Goal: Information Seeking & Learning: Learn about a topic

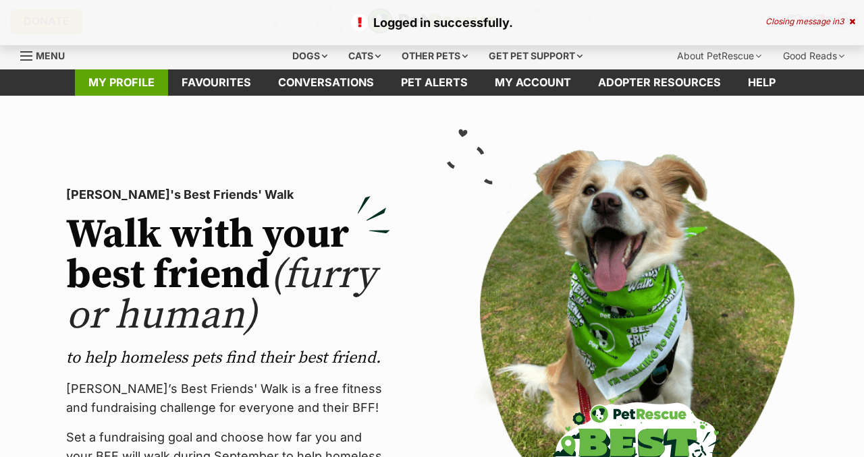
click at [130, 88] on link "My profile" at bounding box center [121, 82] width 93 height 26
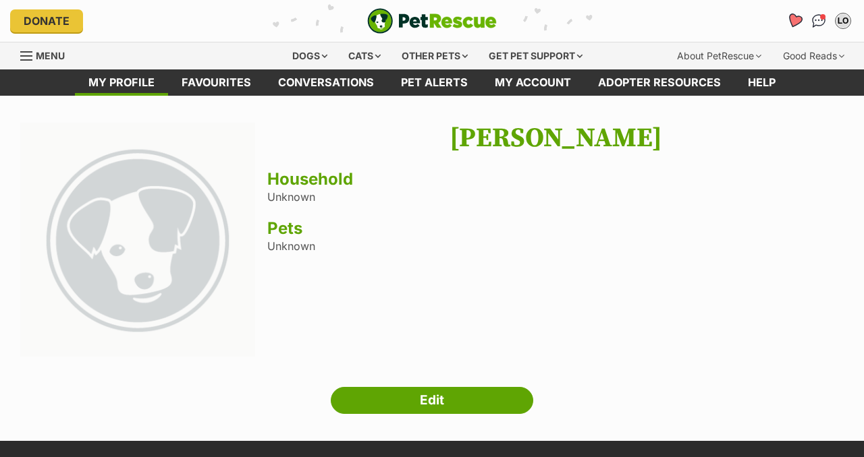
click at [796, 24] on icon "Favourites" at bounding box center [794, 21] width 16 height 16
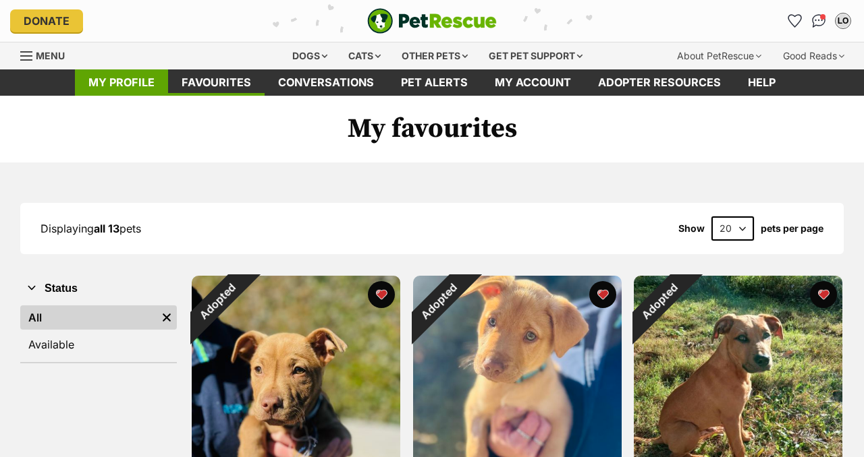
click at [125, 88] on link "My profile" at bounding box center [121, 82] width 93 height 26
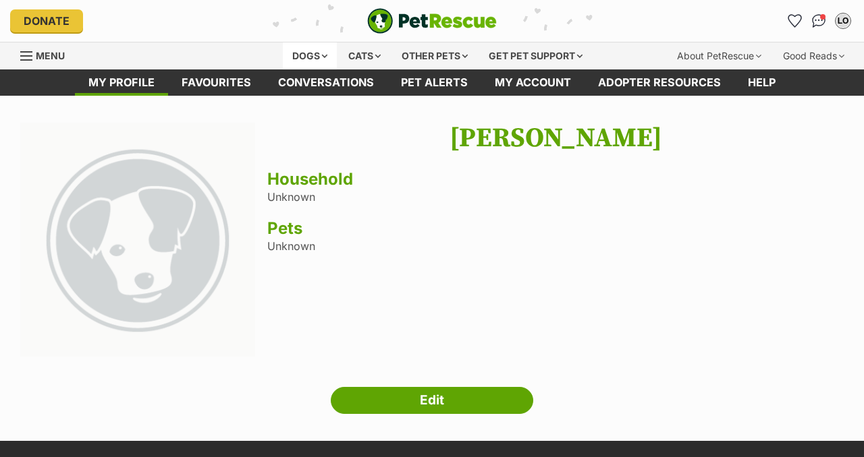
click at [308, 59] on div "Dogs" at bounding box center [310, 56] width 54 height 27
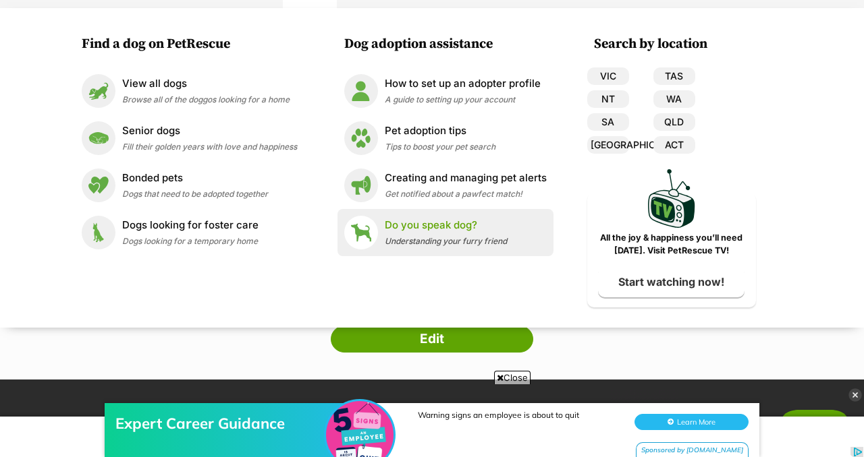
scroll to position [63, 0]
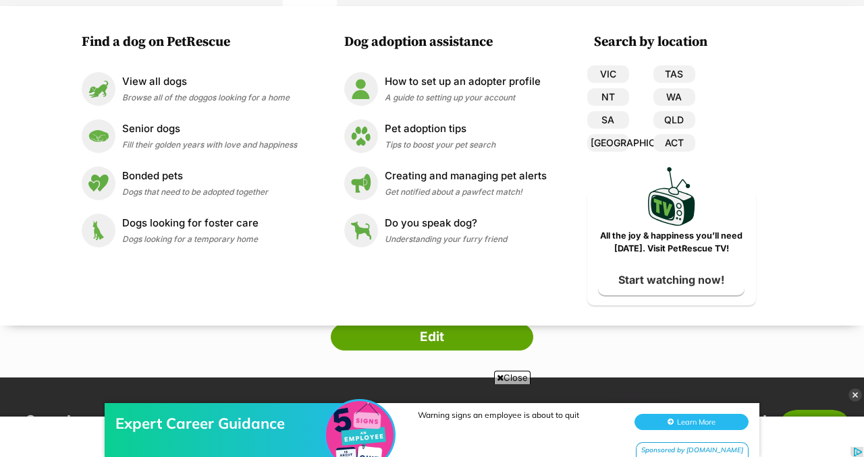
click at [625, 337] on div "Next Prev 1 Liam Orsbourn Household Unknown Pets Unknown Edit" at bounding box center [432, 204] width 864 height 291
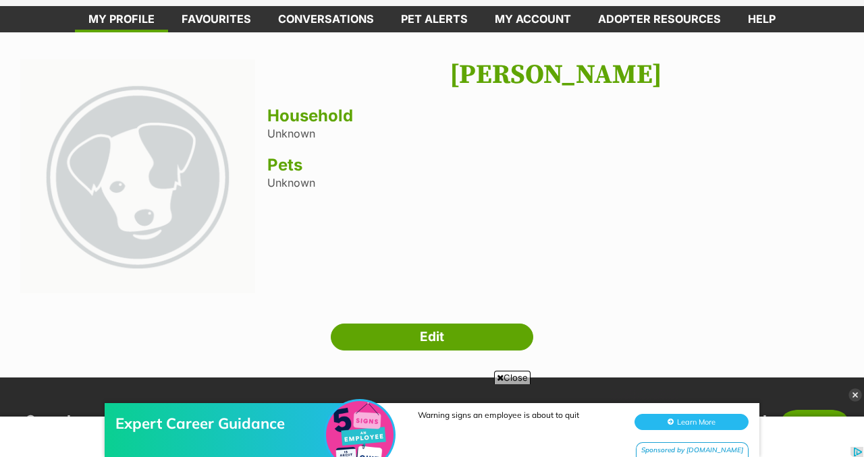
scroll to position [0, 0]
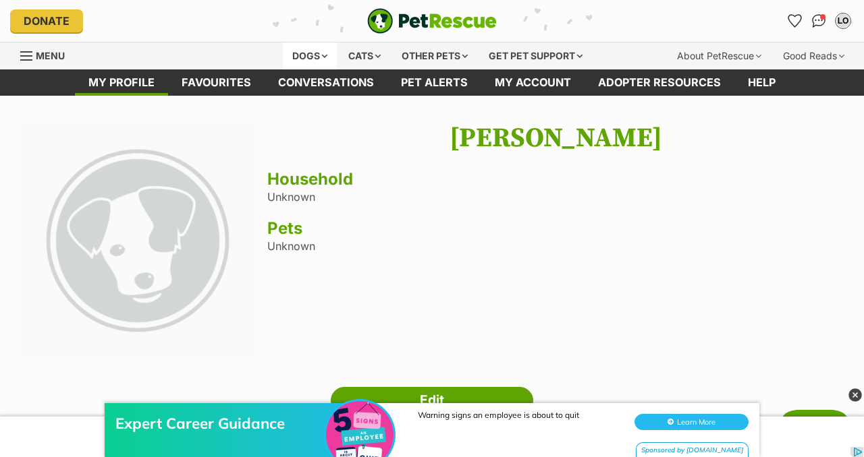
click at [303, 58] on div "Dogs" at bounding box center [310, 56] width 54 height 27
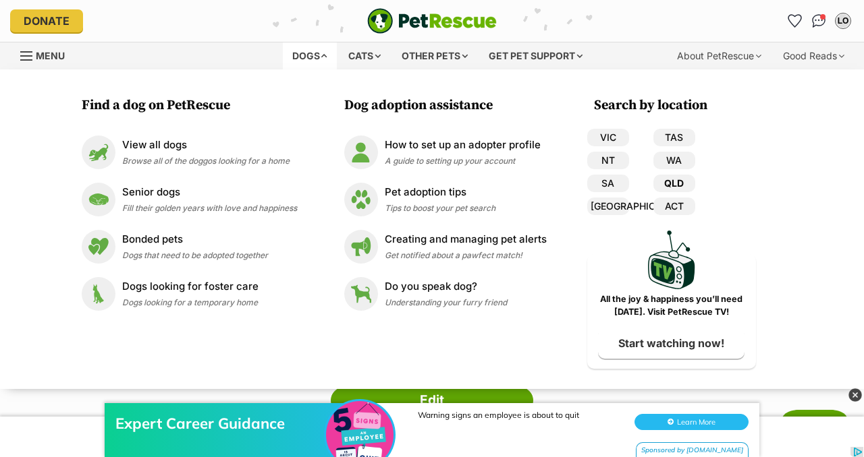
click at [673, 183] on link "QLD" at bounding box center [674, 184] width 42 height 18
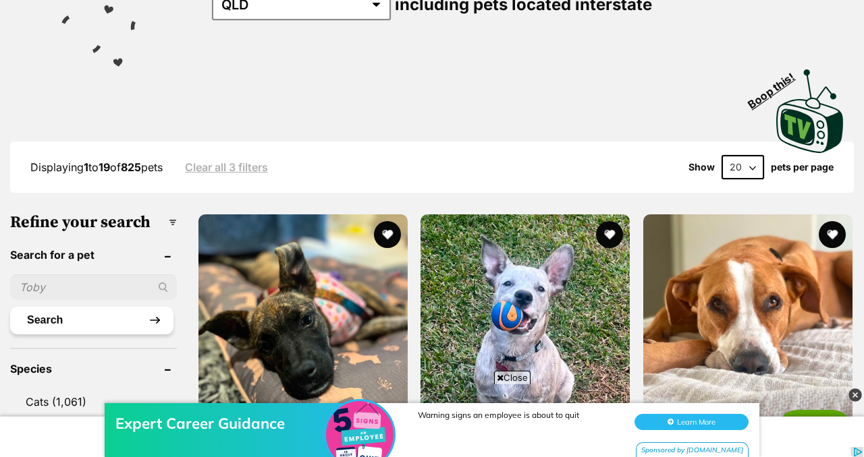
click at [104, 329] on button "Search" at bounding box center [91, 320] width 163 height 27
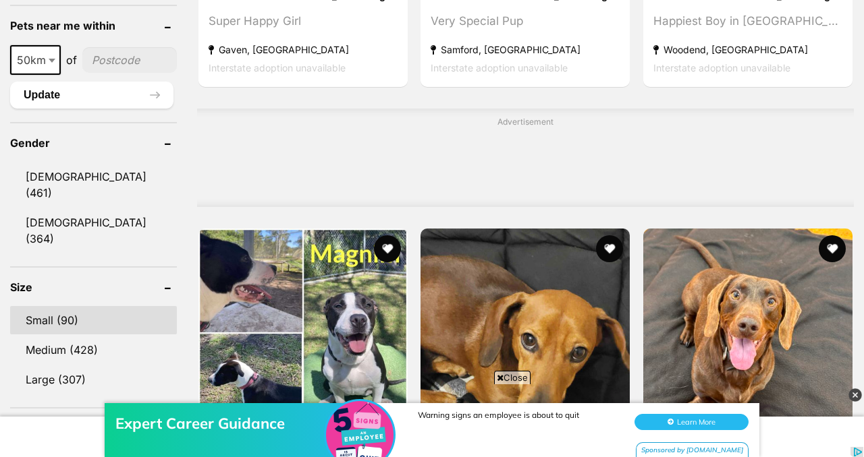
scroll to position [1100, 0]
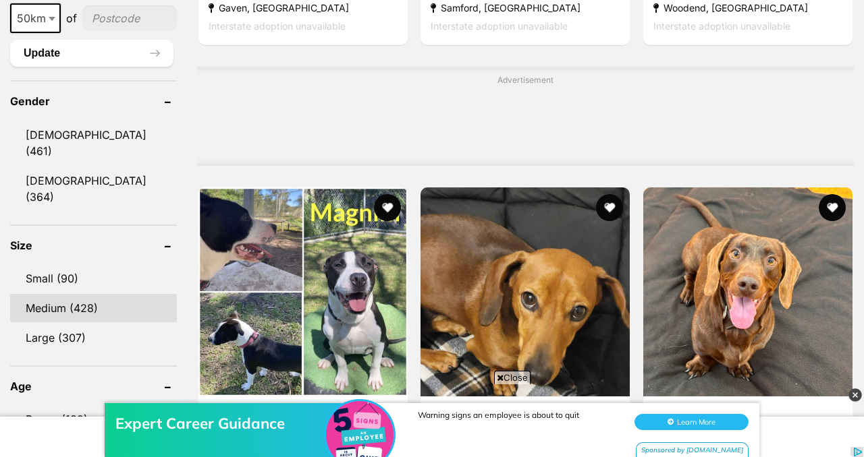
click at [96, 294] on link "Medium (428)" at bounding box center [93, 308] width 167 height 28
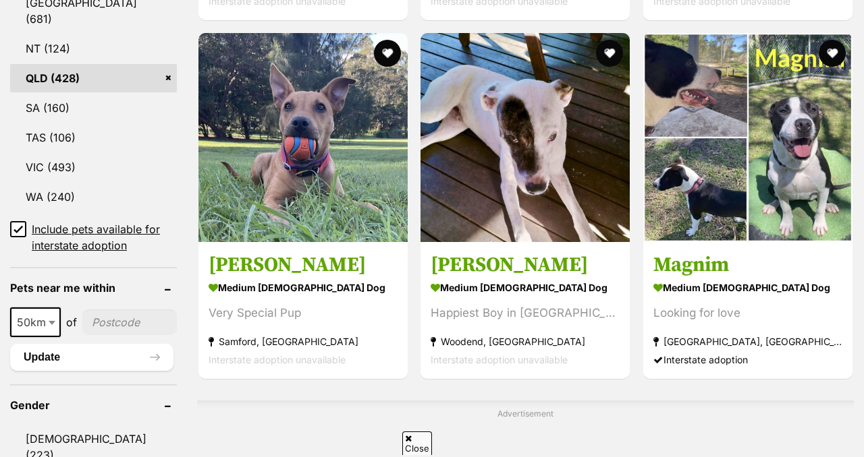
click at [36, 313] on span "50km" at bounding box center [35, 322] width 48 height 19
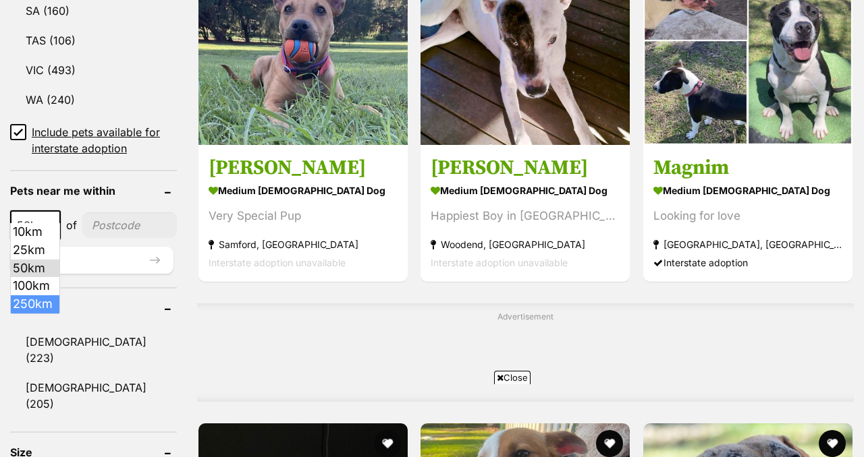
select select "250"
click at [119, 220] on input"] "postcode" at bounding box center [133, 226] width 88 height 26
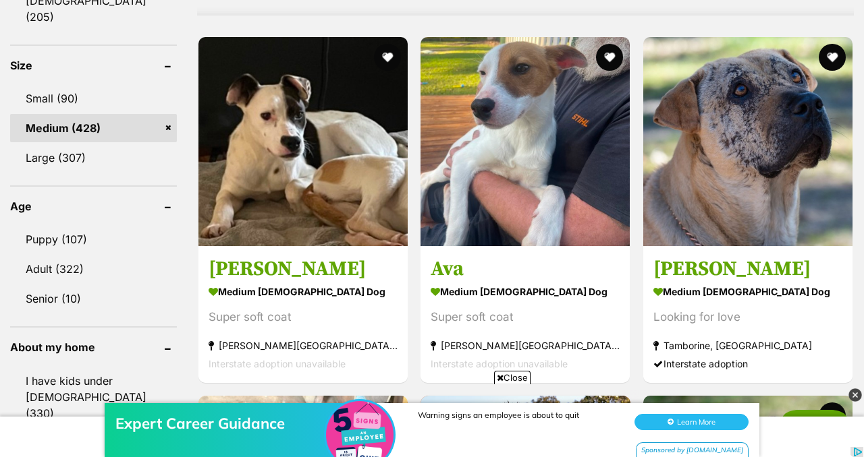
scroll to position [0, 0]
type input"] "4558"
click at [93, 225] on link "Puppy (107)" at bounding box center [93, 239] width 167 height 28
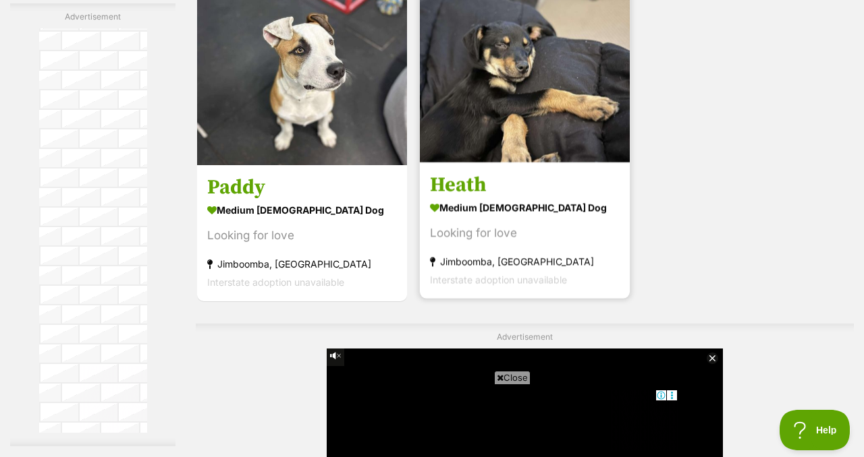
scroll to position [3439, 0]
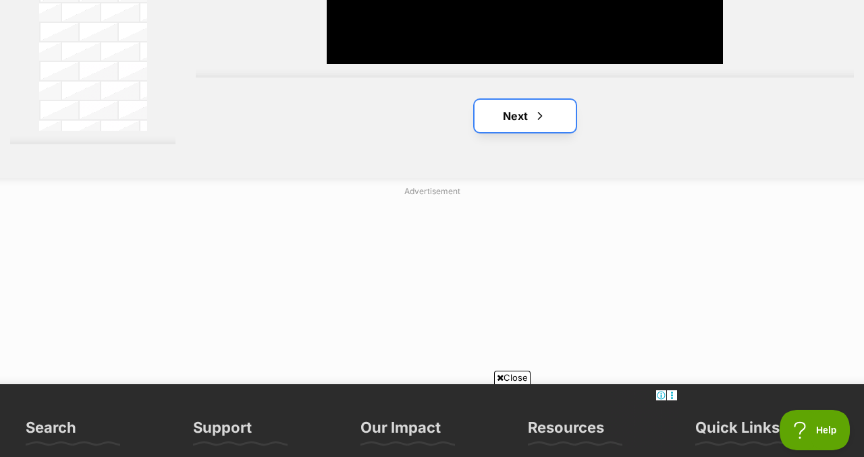
click at [523, 131] on link "Next" at bounding box center [524, 116] width 101 height 32
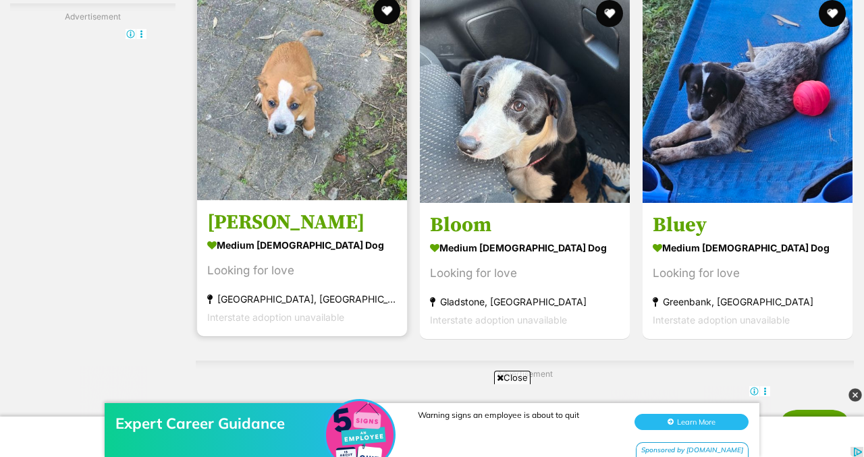
click at [307, 90] on img at bounding box center [302, 96] width 210 height 210
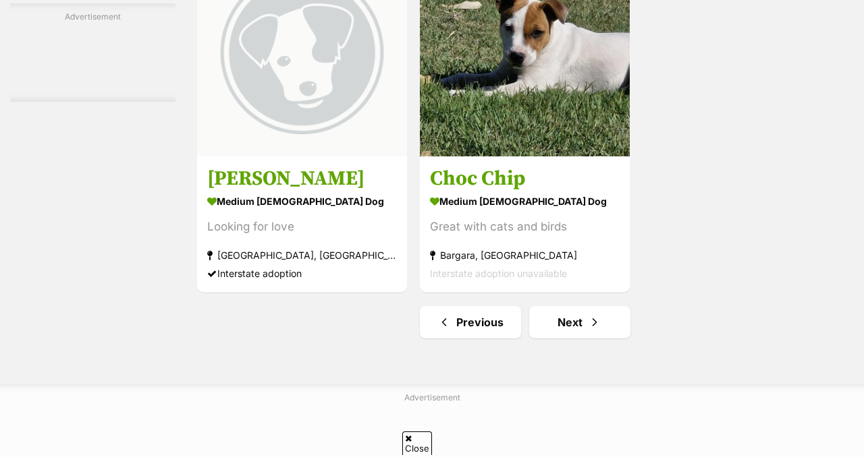
scroll to position [3219, 0]
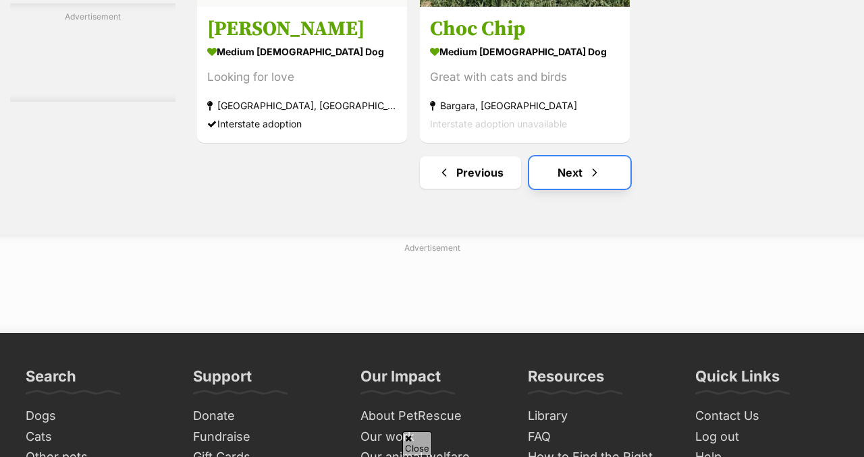
click at [570, 183] on link "Next" at bounding box center [579, 173] width 101 height 32
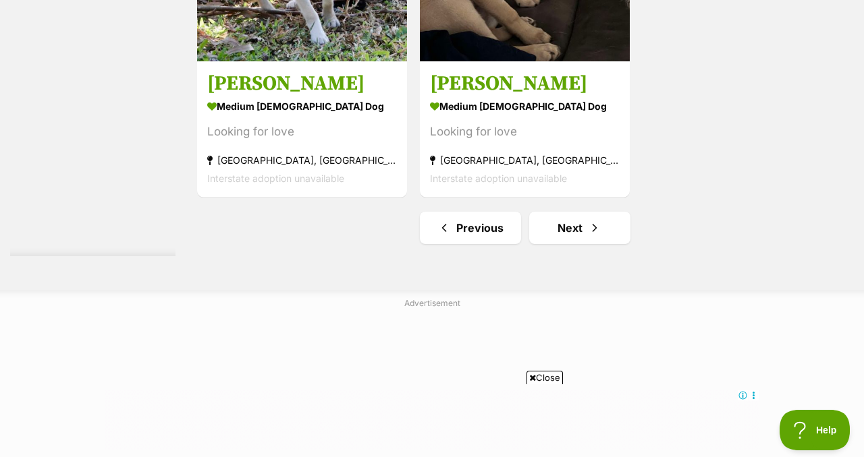
scroll to position [3193, 0]
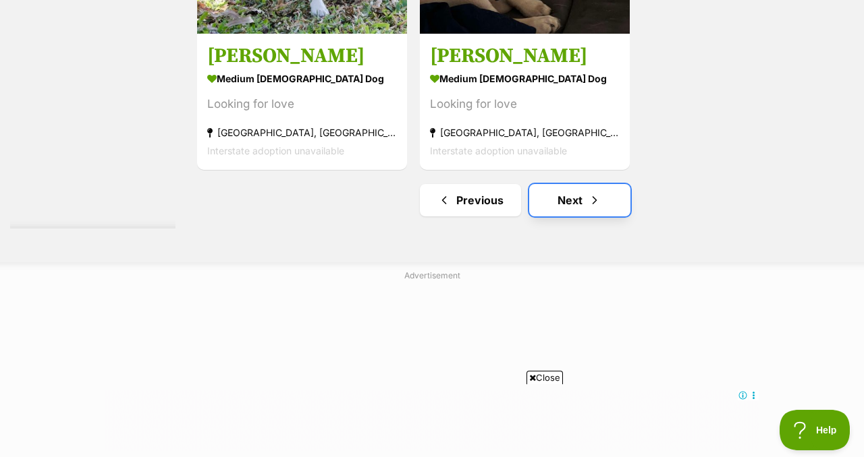
click at [557, 204] on link "Next" at bounding box center [579, 200] width 101 height 32
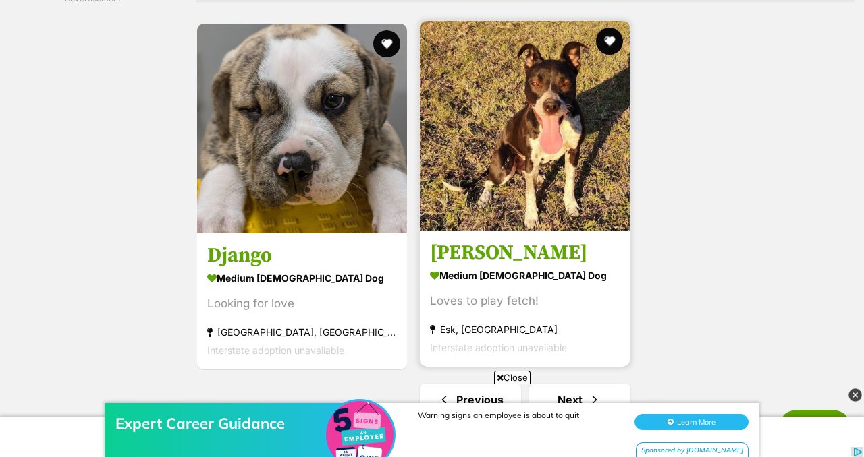
scroll to position [3078, 0]
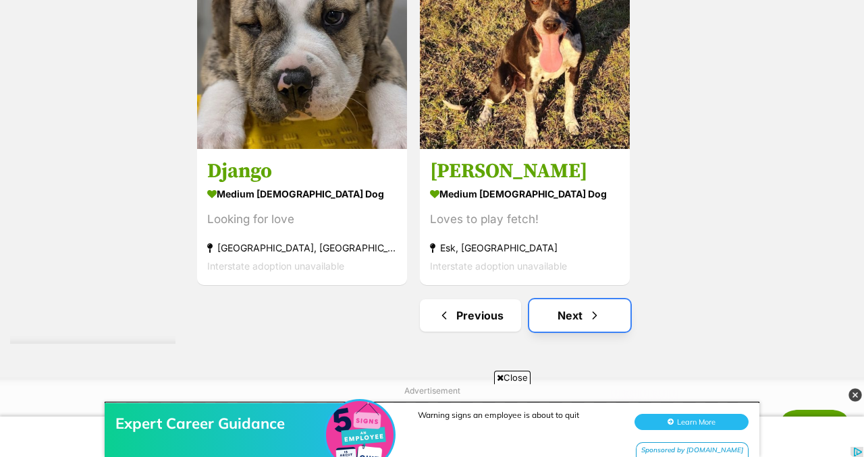
click at [570, 302] on link "Next" at bounding box center [579, 316] width 101 height 32
